Goal: Task Accomplishment & Management: Manage account settings

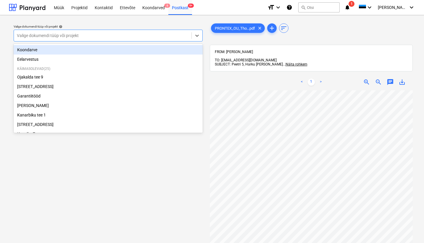
click at [73, 36] on div "Valige dokumendi tüüp või projekt" at bounding box center [103, 35] width 172 height 5
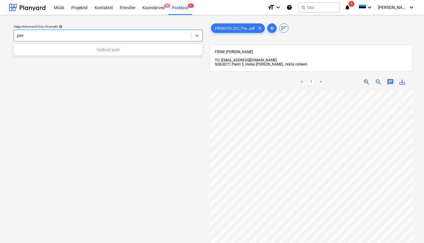
type input "pee"
click at [286, 62] on span "Näita rohkem" at bounding box center [297, 64] width 22 height 4
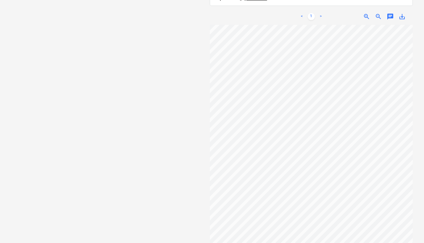
scroll to position [135, 0]
click at [406, 17] on span "save_alt" at bounding box center [402, 16] width 7 height 7
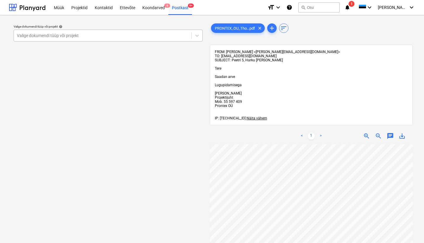
scroll to position [0, 0]
click at [180, 7] on div "Postkast 9+" at bounding box center [180, 7] width 24 height 15
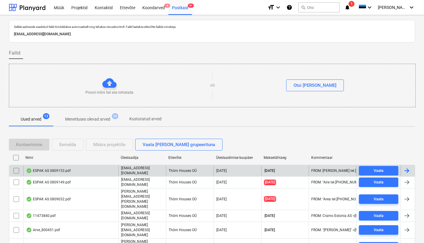
click at [52, 170] on div "ESPAK AS 0809153.pdf" at bounding box center [48, 170] width 45 height 5
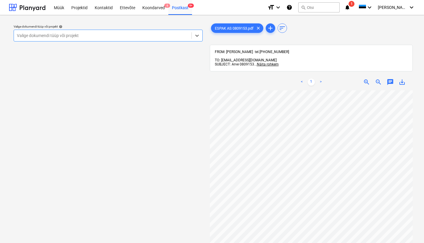
click at [21, 32] on div "Valige dokumendi tüüp või projekt" at bounding box center [103, 35] width 178 height 8
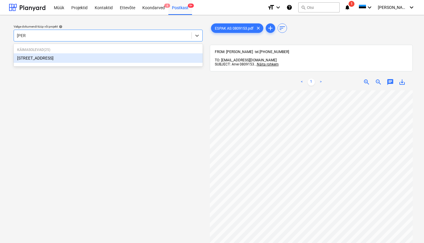
type input "pohla"
click at [36, 57] on div "[STREET_ADDRESS]" at bounding box center [108, 57] width 189 height 9
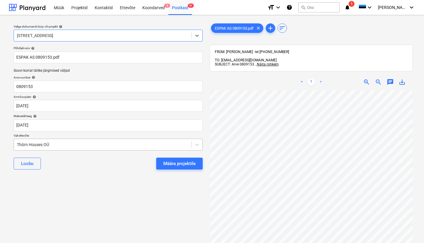
click at [17, 144] on div "Thörn Houses OÜ" at bounding box center [103, 144] width 178 height 8
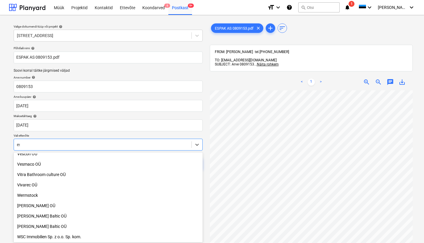
scroll to position [408, 0]
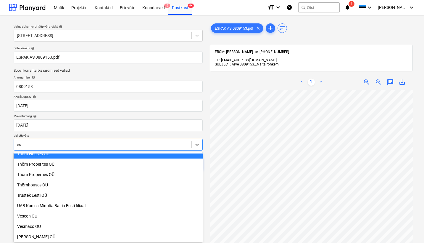
type input "esp"
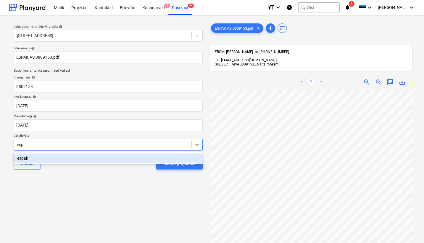
click at [21, 158] on div "espak" at bounding box center [108, 157] width 189 height 9
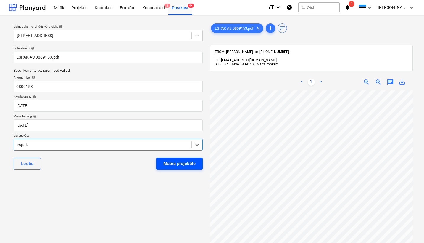
click at [169, 164] on div "Määra projektile" at bounding box center [179, 163] width 32 height 8
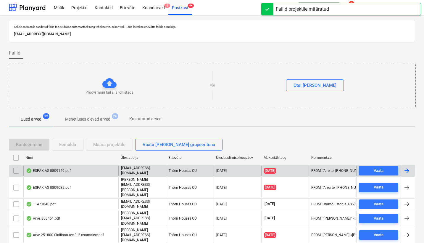
click at [57, 169] on div "ESPAK AS 0809149.pdf" at bounding box center [48, 170] width 45 height 5
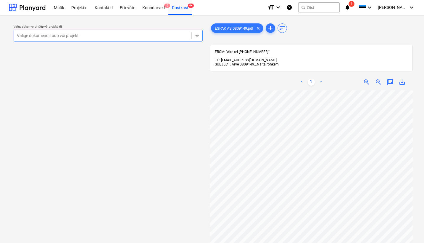
click at [24, 31] on div "Valige dokumendi tüüp või projekt" at bounding box center [103, 35] width 178 height 8
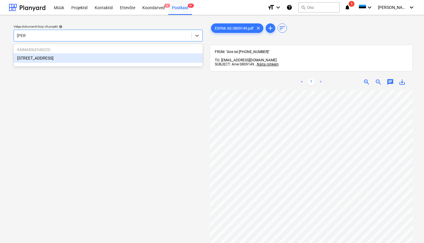
type input "pohla"
click at [33, 59] on div "[STREET_ADDRESS]" at bounding box center [108, 57] width 189 height 9
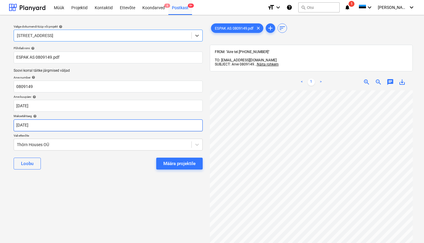
click at [25, 125] on body "Müük Projektid Kontaktid Ettevõte Koondarved 6 Postkast 9+ format_size keyboard…" at bounding box center [212, 121] width 424 height 243
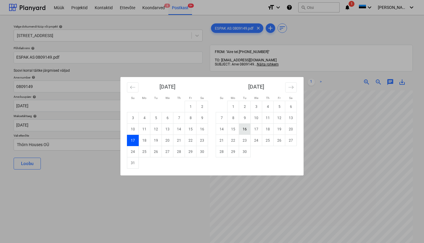
click at [247, 127] on td "16" at bounding box center [245, 128] width 12 height 11
type input "[DATE]"
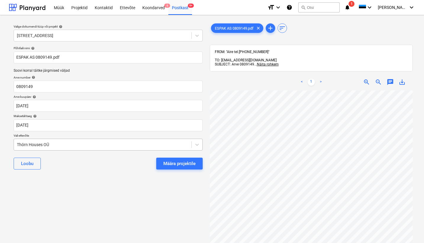
click at [19, 145] on div "Thörn Houses OÜ" at bounding box center [103, 144] width 172 height 5
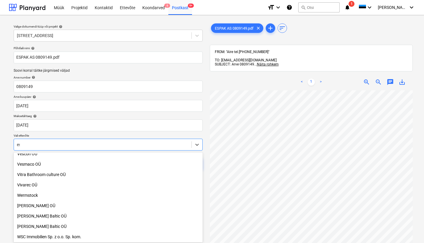
scroll to position [408, 0]
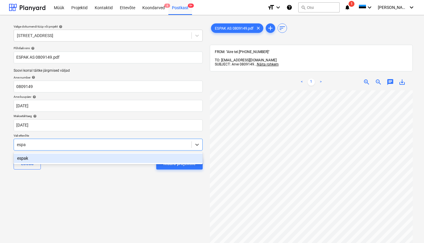
type input "espak"
click at [20, 160] on div "espak" at bounding box center [108, 157] width 189 height 9
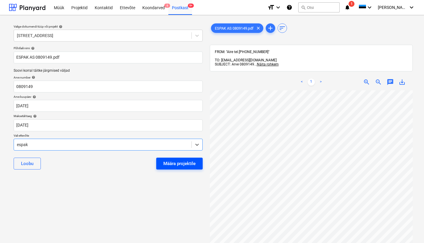
click at [186, 164] on div "Määra projektile" at bounding box center [179, 163] width 32 height 8
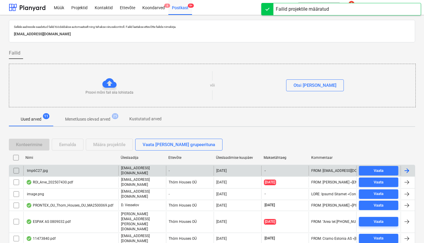
click at [37, 169] on div "tmp6C27.jpg" at bounding box center [37, 170] width 22 height 4
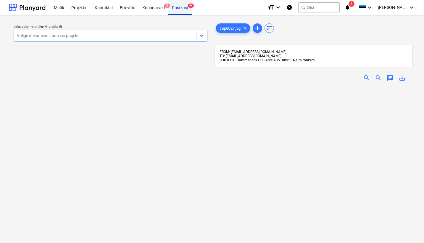
click at [179, 9] on div "Postkast 9+" at bounding box center [180, 7] width 24 height 15
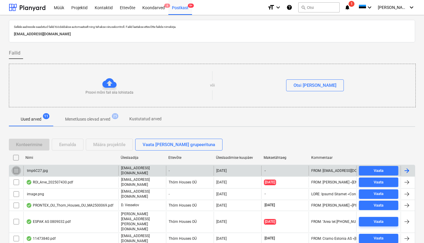
click at [16, 170] on input "checkbox" at bounding box center [16, 170] width 9 height 9
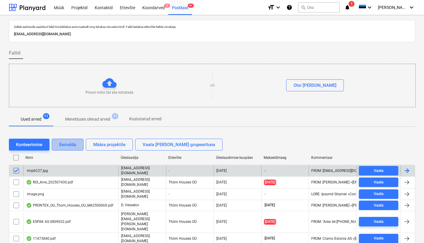
click at [71, 146] on div "Eemalda" at bounding box center [67, 145] width 17 height 8
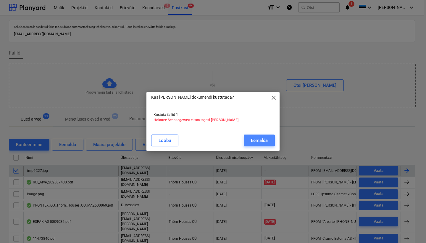
click at [260, 138] on div "Eemalda" at bounding box center [259, 140] width 17 height 8
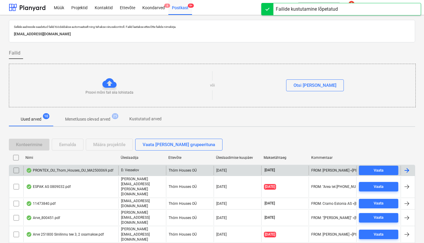
click at [74, 172] on div "PRONTEX_OU_Thorn_Houses_OU_MA2500069.pdf" at bounding box center [69, 170] width 87 height 5
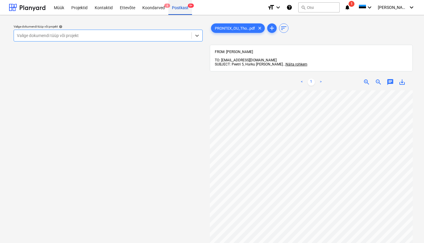
click at [174, 7] on div "Postkast 9+" at bounding box center [180, 7] width 24 height 15
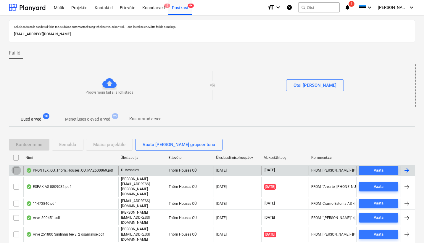
click at [18, 168] on input "checkbox" at bounding box center [16, 169] width 9 height 9
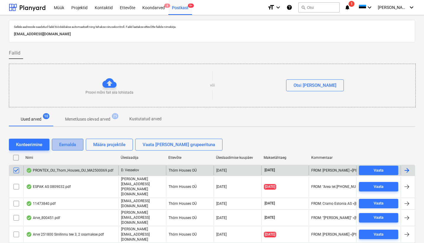
click at [70, 146] on div "Eemalda" at bounding box center [67, 145] width 17 height 8
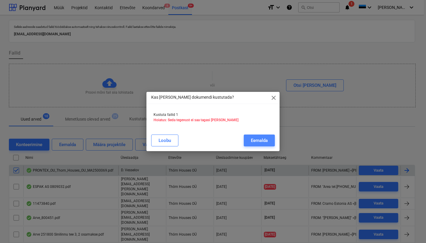
click at [260, 137] on div "Eemalda" at bounding box center [259, 140] width 17 height 8
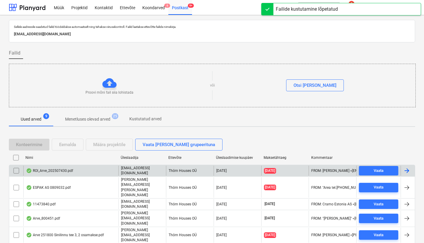
click at [55, 171] on div "ROI_Arve_202507430.pdf" at bounding box center [49, 170] width 47 height 5
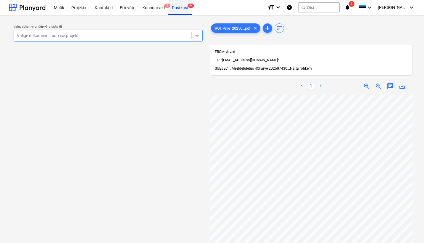
click at [175, 6] on div "Postkast 9+" at bounding box center [180, 7] width 24 height 15
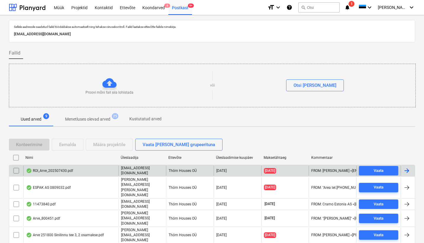
click at [17, 169] on input "checkbox" at bounding box center [16, 170] width 9 height 9
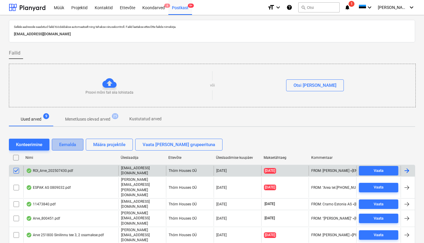
click at [70, 146] on div "Eemalda" at bounding box center [67, 145] width 17 height 8
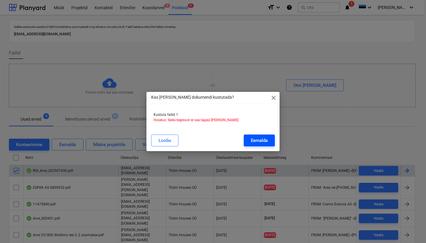
click at [261, 138] on div "Eemalda" at bounding box center [259, 140] width 17 height 8
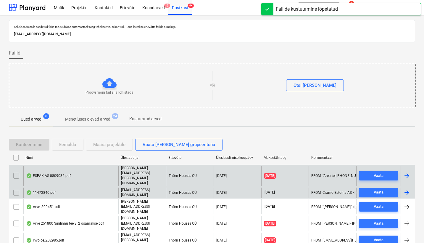
click at [39, 190] on div "11473840.pdf" at bounding box center [41, 192] width 30 height 5
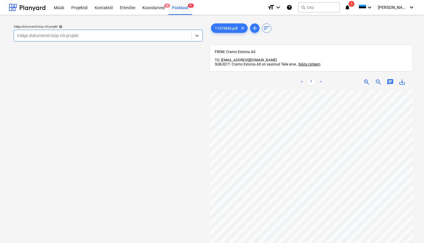
scroll to position [1, 0]
click at [115, 34] on div at bounding box center [103, 36] width 172 height 6
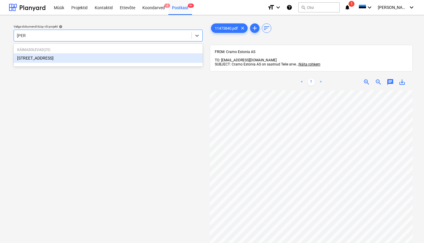
type input "pohla"
click at [37, 61] on div "[STREET_ADDRESS]" at bounding box center [108, 57] width 189 height 9
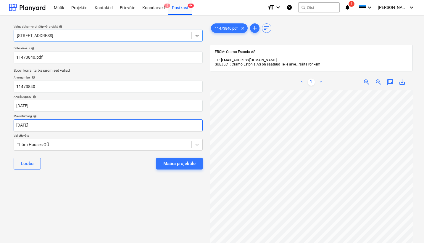
scroll to position [1, 64]
click at [19, 146] on div at bounding box center [103, 144] width 172 height 6
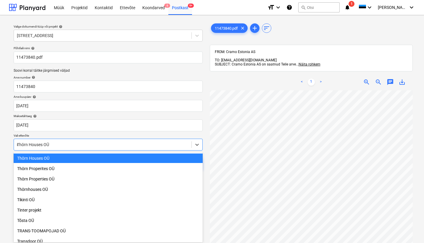
scroll to position [470, 0]
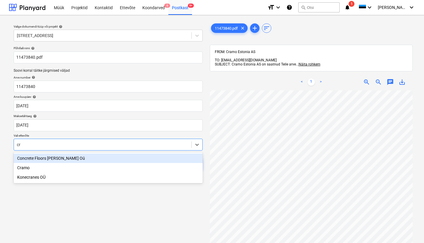
type input "cra"
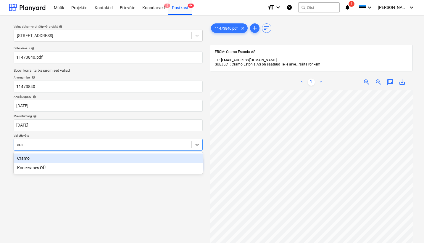
click at [23, 157] on div "Cramo" at bounding box center [108, 157] width 189 height 9
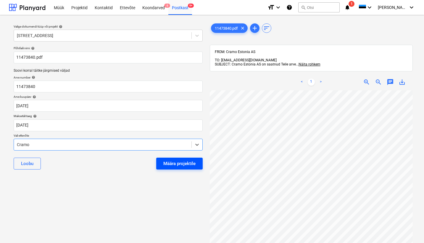
click at [174, 165] on div "Määra projektile" at bounding box center [179, 163] width 32 height 8
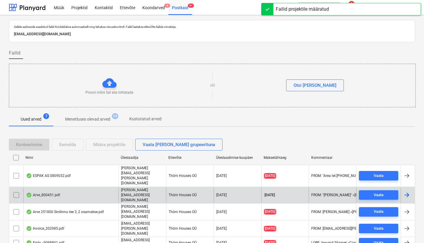
click at [48, 192] on div "Arve_800451.pdf" at bounding box center [43, 194] width 34 height 5
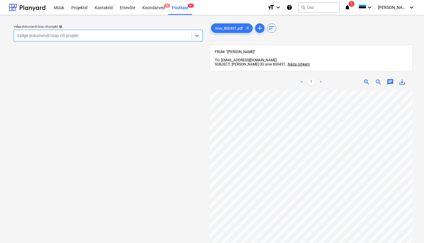
scroll to position [2, 12]
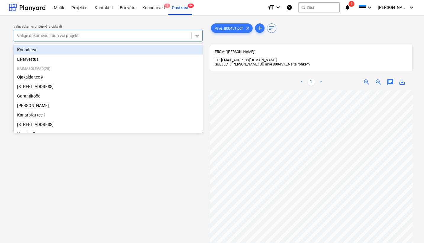
click at [70, 33] on div at bounding box center [103, 36] width 172 height 6
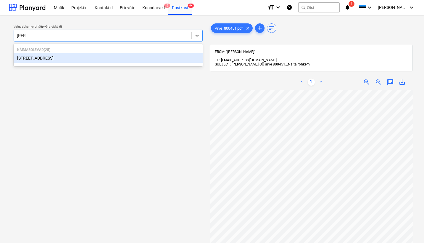
type input "pohla"
click at [33, 59] on div "[STREET_ADDRESS]" at bounding box center [108, 57] width 189 height 9
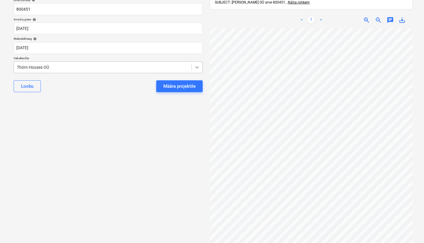
scroll to position [77, 0]
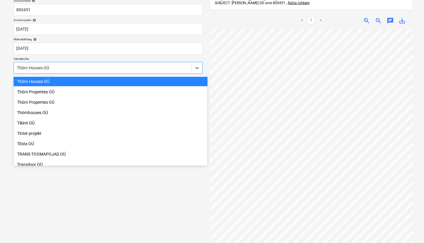
click at [17, 66] on div "Thörn Houses OÜ" at bounding box center [103, 68] width 178 height 8
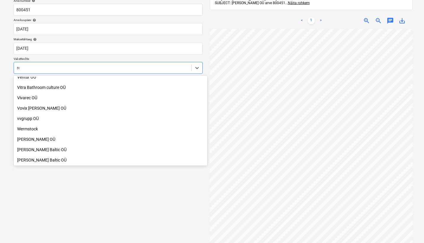
scroll to position [149, 0]
type input "ren"
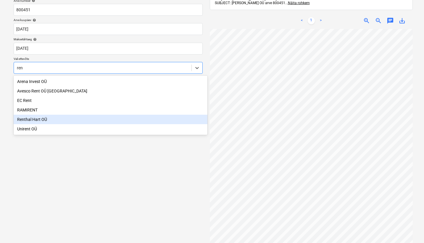
click at [39, 118] on div "Renthal Hart OÜ" at bounding box center [111, 119] width 194 height 9
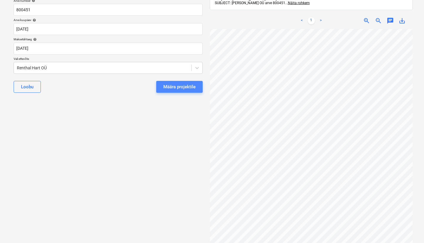
click at [182, 86] on div "Määra projektile" at bounding box center [179, 87] width 32 height 8
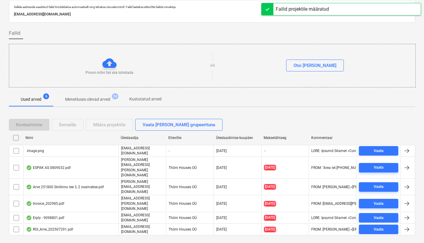
scroll to position [9, 0]
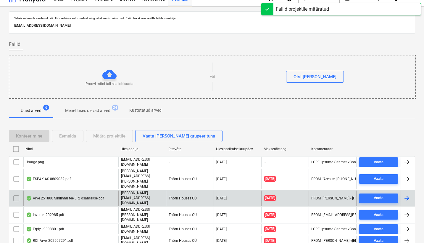
click at [54, 196] on div "Arve 251800 Sinilinnu tee 3, 2 osamakse.pdf" at bounding box center [65, 198] width 78 height 5
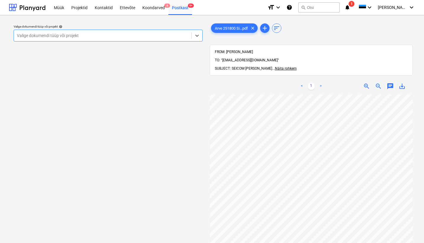
scroll to position [0, 41]
click at [275, 66] on span "Näita rohkem" at bounding box center [286, 68] width 22 height 4
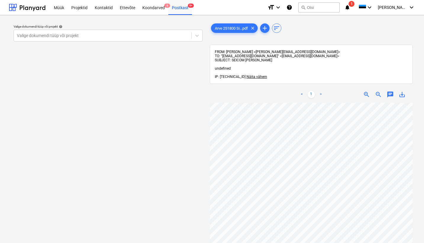
scroll to position [0, 9]
click at [187, 2] on div "Postkast 9+" at bounding box center [180, 7] width 24 height 15
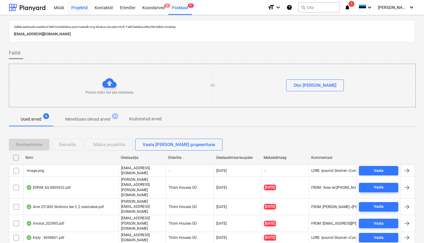
click at [81, 6] on div "Projektid" at bounding box center [79, 7] width 23 height 15
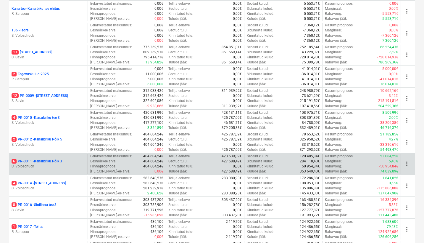
scroll to position [283, 0]
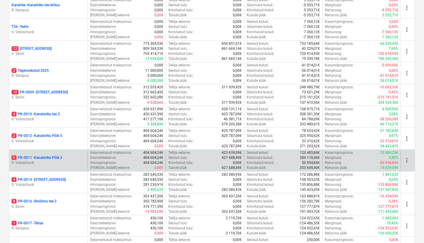
click at [51, 155] on p "6 PR-0011 - Kanarbriku Põik 3" at bounding box center [37, 157] width 51 height 5
